Goal: Task Accomplishment & Management: Complete application form

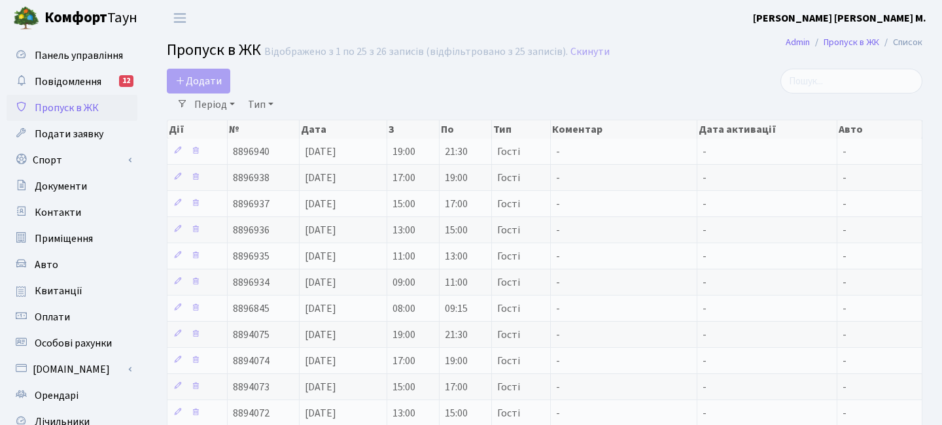
select select "25"
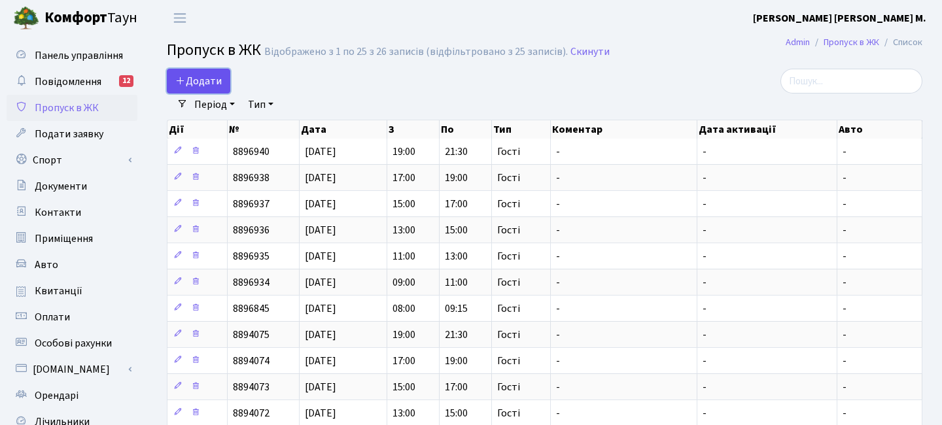
click at [188, 82] on span "Додати" at bounding box center [198, 81] width 46 height 14
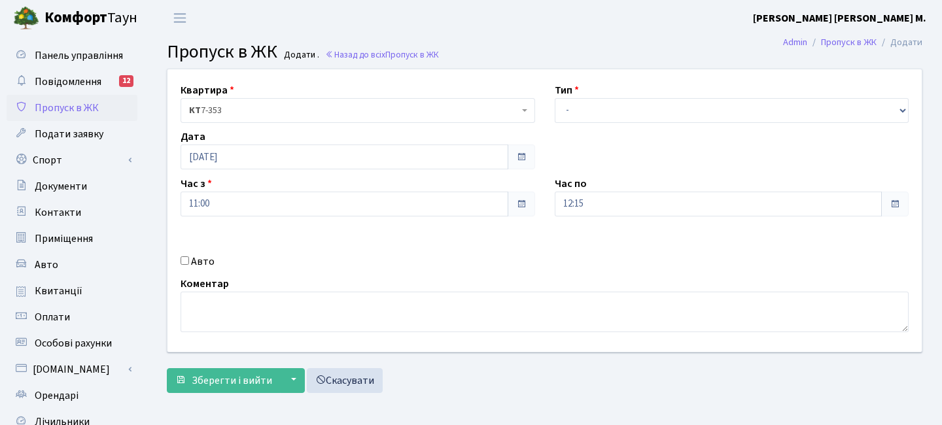
click at [202, 262] on label "Авто" at bounding box center [203, 262] width 24 height 16
click at [189, 262] on input "Авто" at bounding box center [185, 261] width 9 height 9
checkbox input "true"
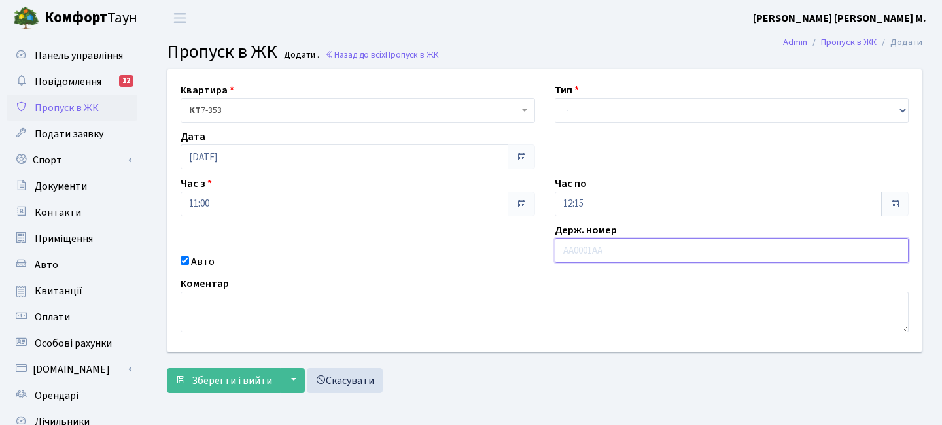
paste input "КА5277РН"
type input "КА5277РН"
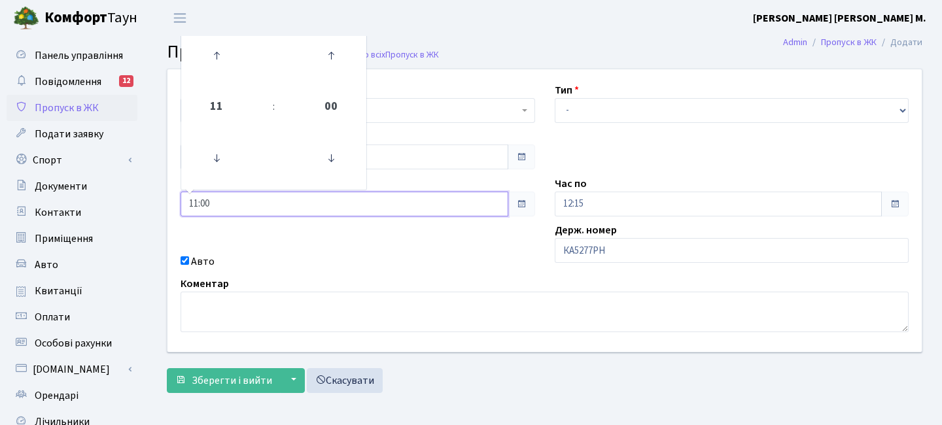
click at [270, 216] on input "11:00" at bounding box center [345, 204] width 328 height 25
drag, startPoint x: 223, startPoint y: 211, endPoint x: 149, endPoint y: 210, distance: 74.0
click at [149, 210] on div "Квартира <b>КТ</b>&nbsp;&nbsp;&nbsp;&nbsp;7-353 <b>КТ</b>&nbsp;&nbsp;&nbsp;&nbs…" at bounding box center [544, 234] width 795 height 331
type input "14:00"
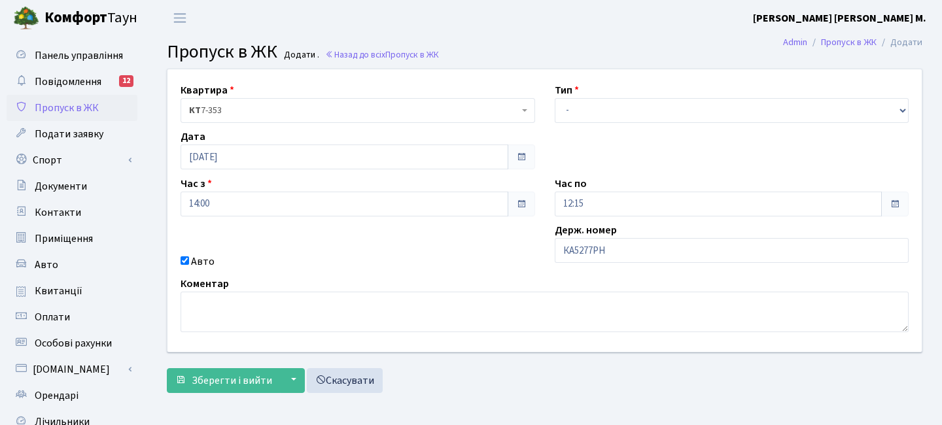
click at [413, 238] on div "Квартира <b>КТ</b>&nbsp;&nbsp;&nbsp;&nbsp;7-353 <b>КТ</b>&nbsp;&nbsp;&nbsp;&nbs…" at bounding box center [545, 210] width 774 height 283
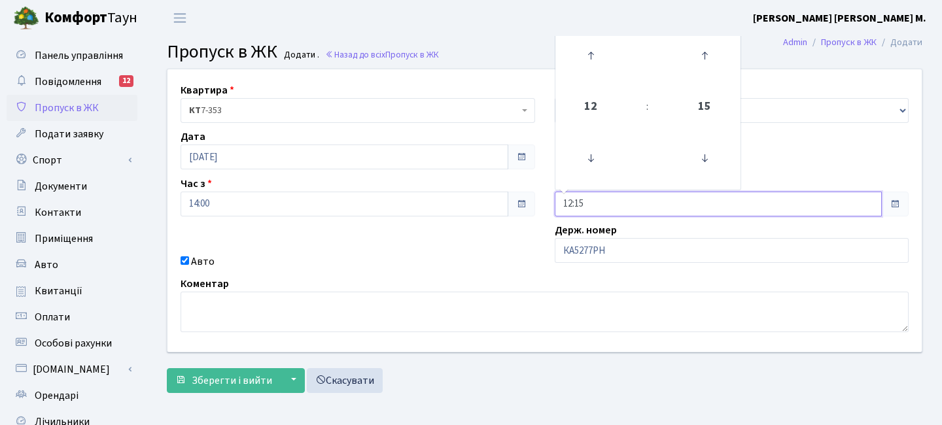
drag, startPoint x: 606, startPoint y: 198, endPoint x: 454, endPoint y: 181, distance: 152.8
click at [454, 181] on div "Квартира <b>КТ</b>&nbsp;&nbsp;&nbsp;&nbsp;7-353 <b>КТ</b>&nbsp;&nbsp;&nbsp;&nbs…" at bounding box center [545, 210] width 774 height 283
type input "15:00"
click at [452, 243] on div "Квартира <b>КТ</b>&nbsp;&nbsp;&nbsp;&nbsp;7-353 <b>КТ</b>&nbsp;&nbsp;&nbsp;&nbs…" at bounding box center [545, 210] width 774 height 283
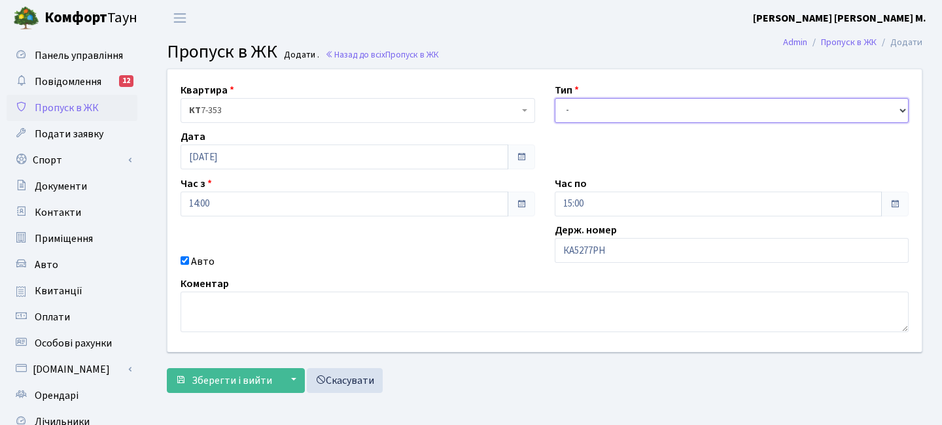
click at [582, 109] on select "- Доставка Таксі Гості Сервіс" at bounding box center [732, 110] width 355 height 25
select select "3"
click at [555, 98] on select "- Доставка Таксі Гості Сервіс" at bounding box center [732, 110] width 355 height 25
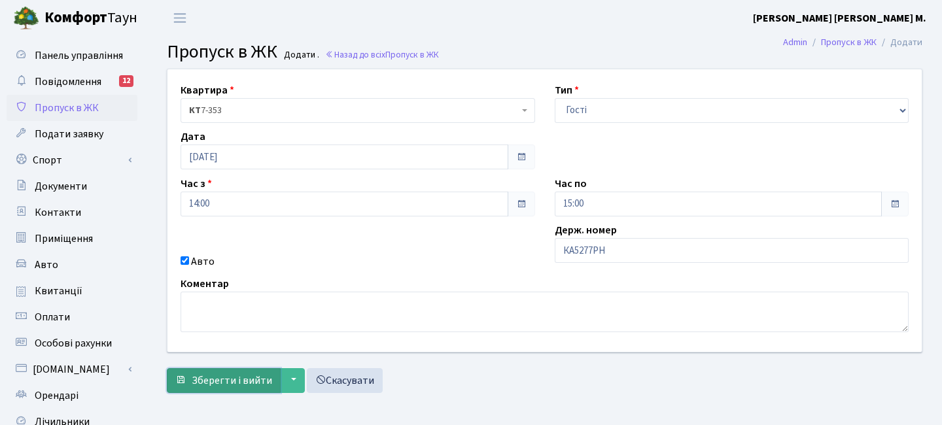
click at [254, 376] on span "Зберегти і вийти" at bounding box center [232, 381] width 80 height 14
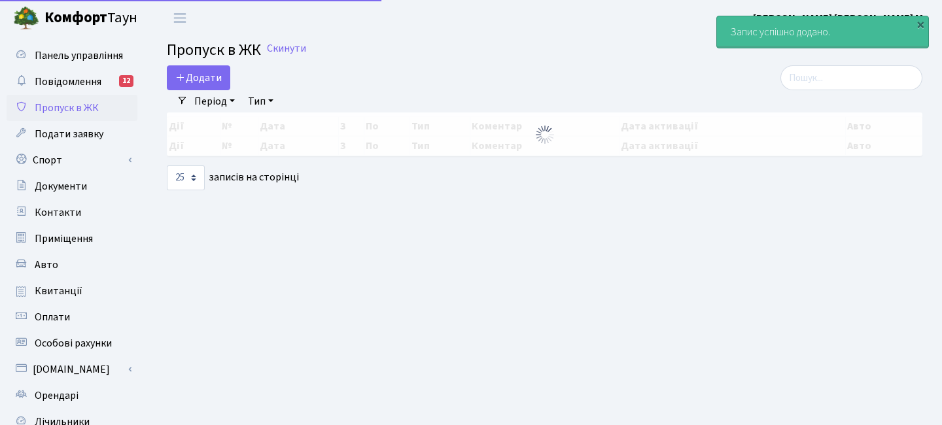
select select "25"
